Goal: Find specific page/section: Find specific page/section

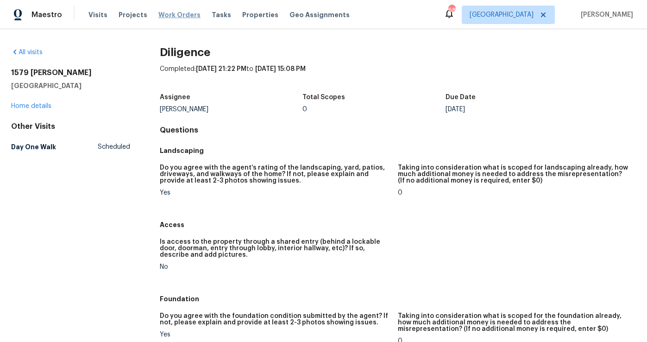
click at [170, 18] on span "Work Orders" at bounding box center [179, 14] width 42 height 9
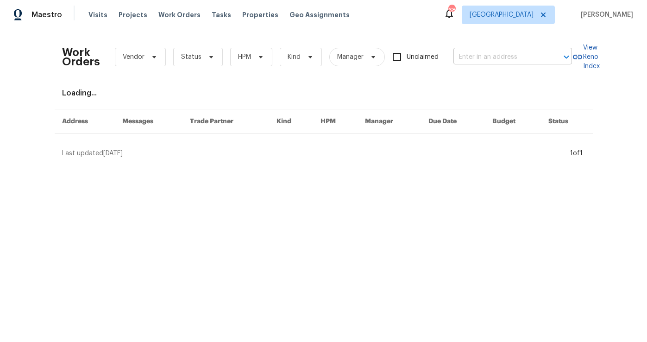
click at [479, 54] on input "text" at bounding box center [499, 57] width 93 height 14
paste input "[STREET_ADDRESS][PERSON_NAME]"
type input "[STREET_ADDRESS][PERSON_NAME]"
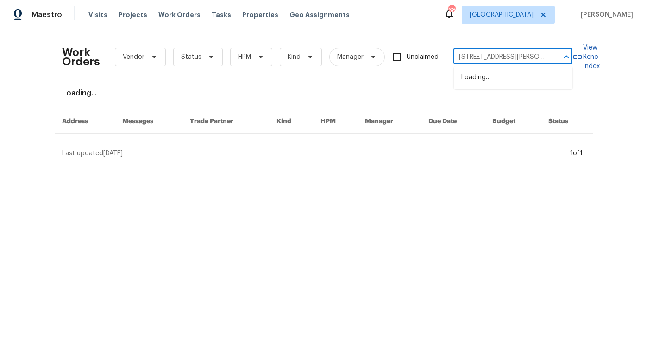
scroll to position [0, 40]
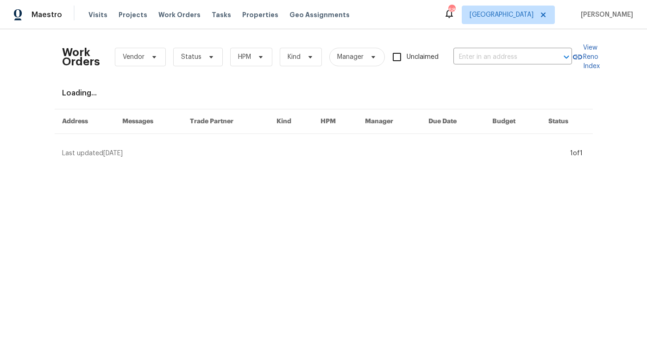
type input "[STREET_ADDRESS][PERSON_NAME]"
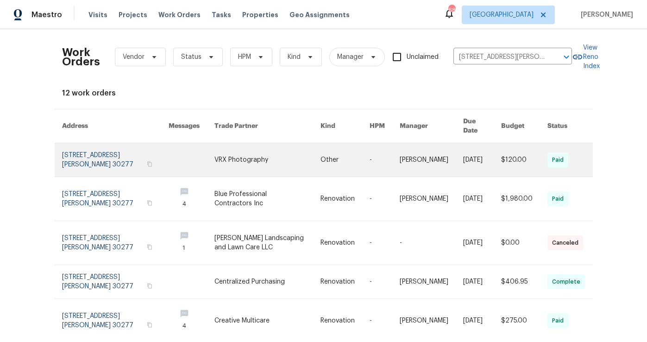
click at [95, 153] on link at bounding box center [115, 159] width 107 height 33
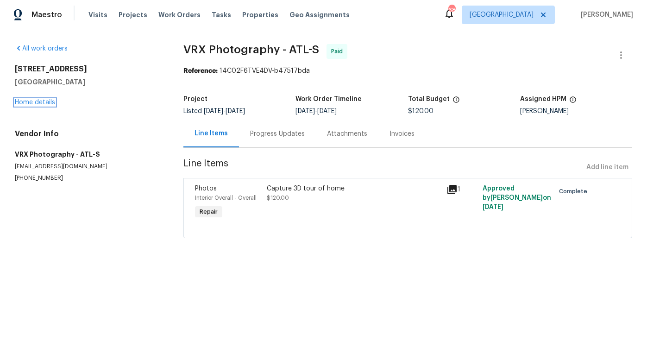
click at [45, 103] on link "Home details" at bounding box center [35, 102] width 40 height 6
